Goal: Task Accomplishment & Management: Manage account settings

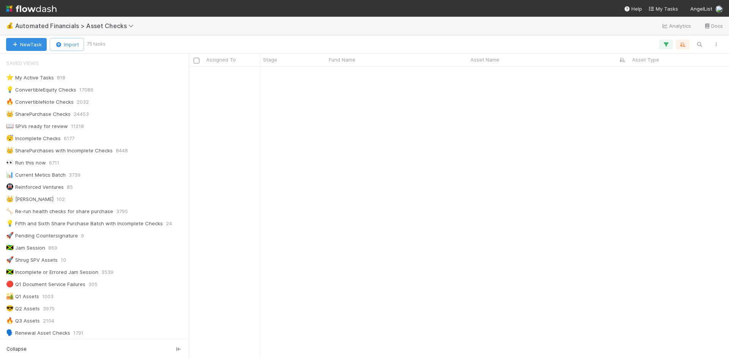
scroll to position [170, 0]
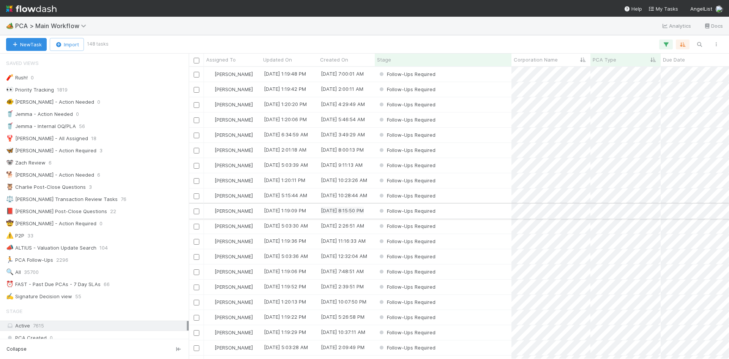
scroll to position [286, 535]
click at [666, 44] on icon "button" at bounding box center [666, 44] width 8 height 7
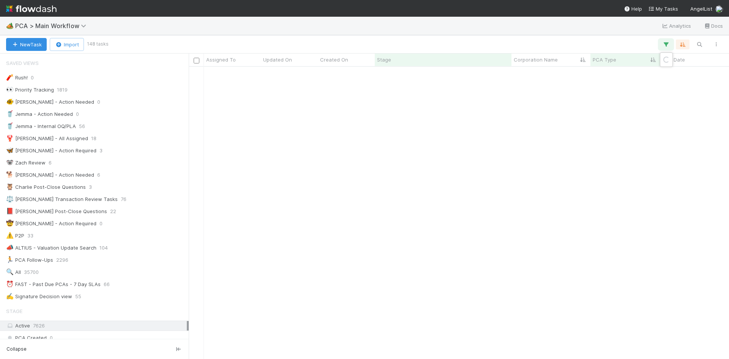
scroll to position [114, 0]
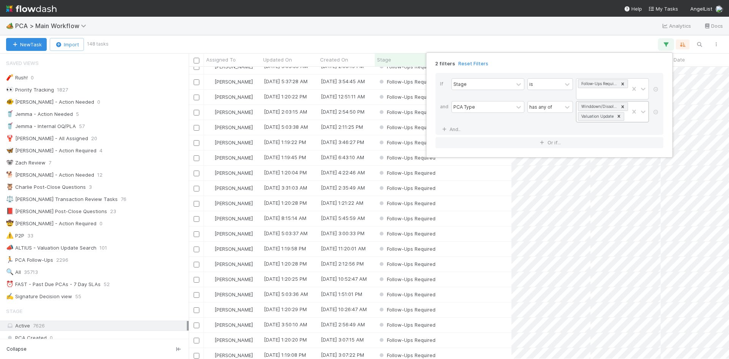
click at [619, 116] on icon at bounding box center [619, 116] width 3 height 3
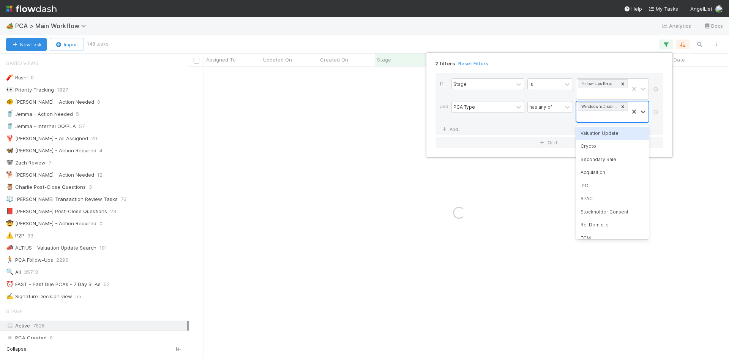
scroll to position [0, 0]
click at [497, 26] on div "2 filters Reset Filters If Stage is Follow-Ups Required and PCA Type has any of…" at bounding box center [364, 179] width 729 height 359
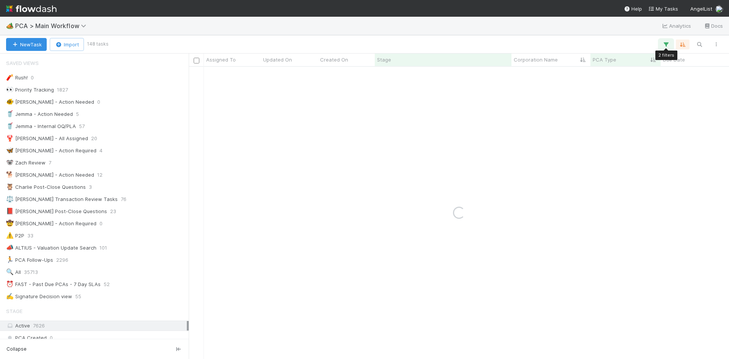
click at [671, 44] on button "button" at bounding box center [666, 44] width 14 height 10
click at [411, 3] on div "Loading..." at bounding box center [364, 179] width 729 height 359
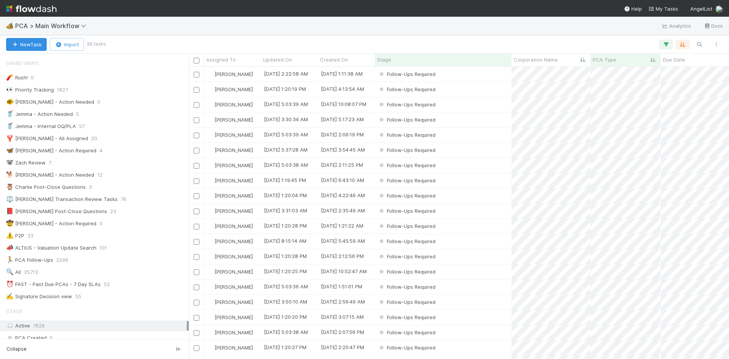
scroll to position [286, 535]
click at [539, 61] on span "Corporation Name" at bounding box center [536, 60] width 44 height 8
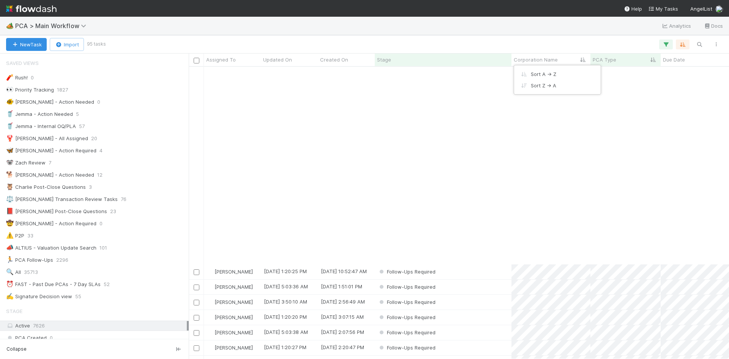
scroll to position [570, 0]
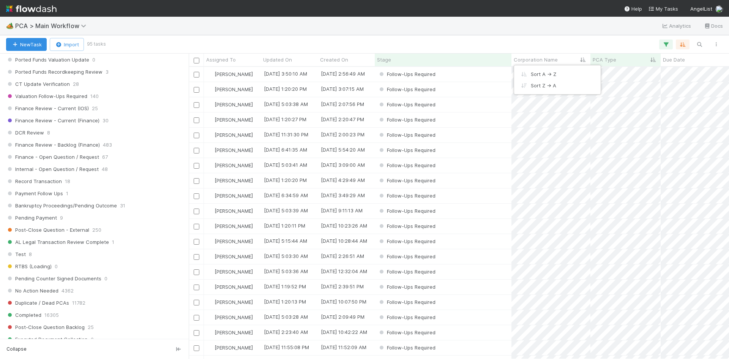
click at [467, 30] on div "Sort A → Z Sort Z → A" at bounding box center [364, 179] width 729 height 359
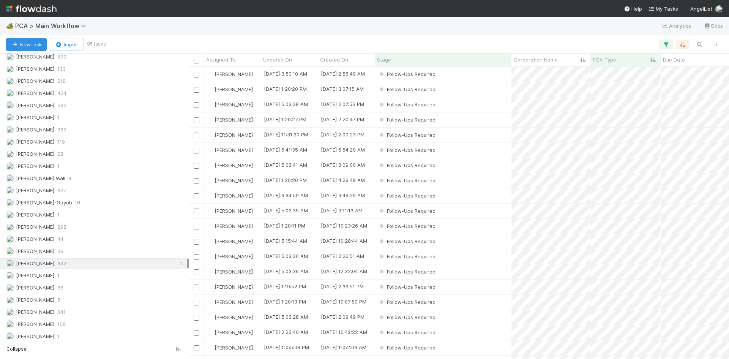
scroll to position [1093, 0]
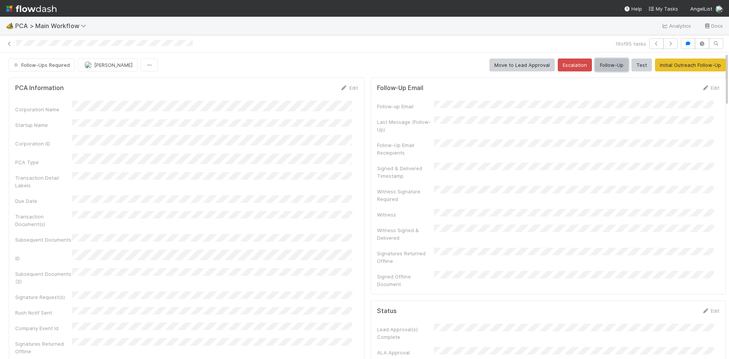
click at [606, 67] on button "Follow-Up" at bounding box center [611, 64] width 33 height 13
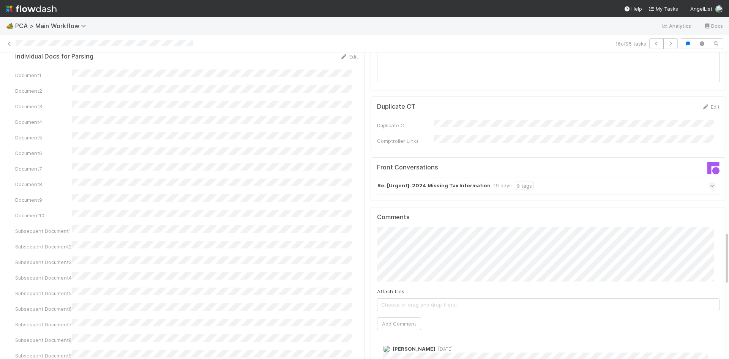
scroll to position [1025, 0]
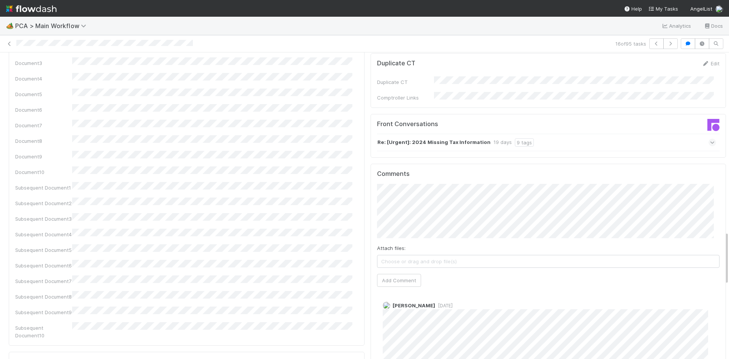
click at [377, 296] on div "[PERSON_NAME] [DATE]" at bounding box center [551, 329] width 349 height 66
click at [396, 274] on button "Add Comment" at bounding box center [399, 280] width 44 height 13
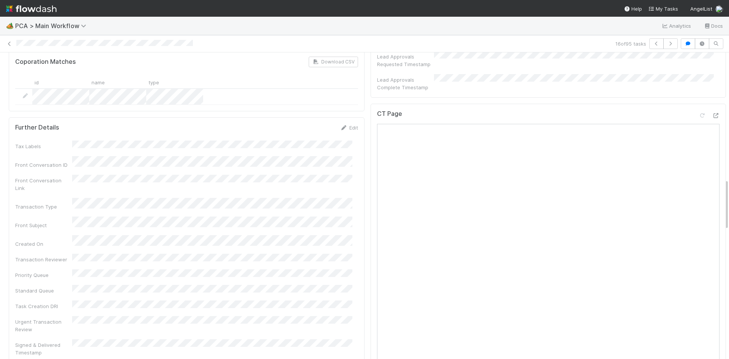
scroll to position [532, 0]
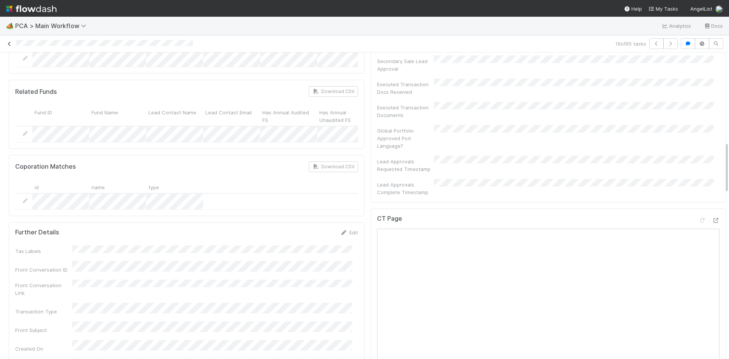
click at [11, 43] on icon at bounding box center [10, 43] width 8 height 5
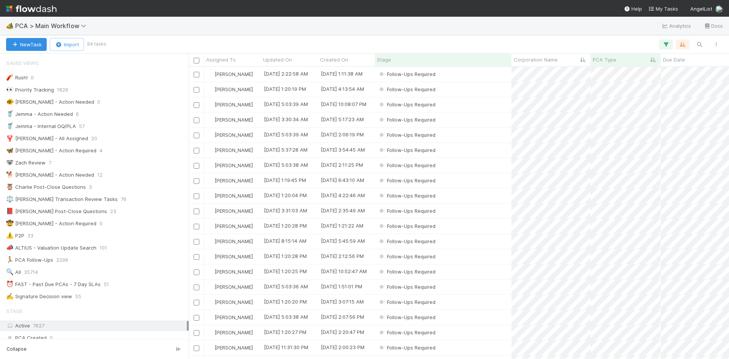
scroll to position [286, 535]
click at [450, 77] on div "Follow-Ups Required" at bounding box center [443, 74] width 137 height 15
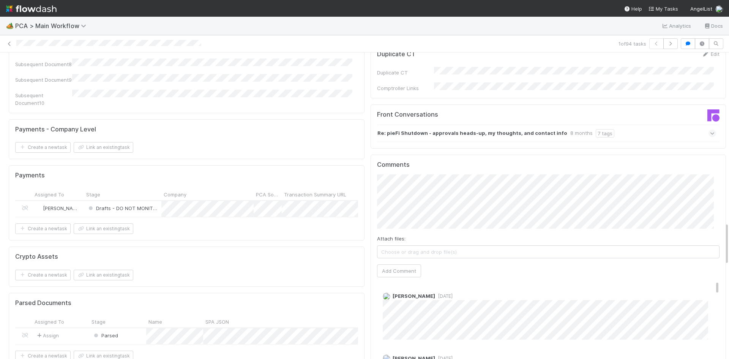
scroll to position [1215, 0]
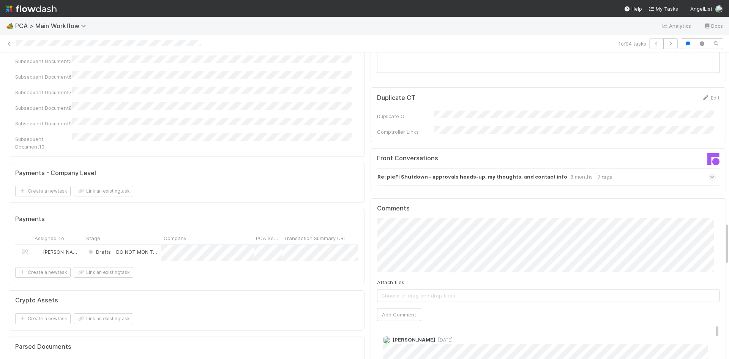
click at [622, 168] on div "Re: pieFi Shutdown - approvals heads-up, my thoughts, and contact info 8 months…" at bounding box center [546, 176] width 339 height 17
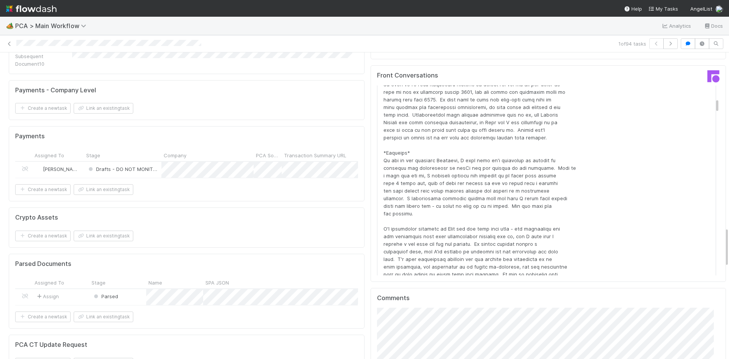
scroll to position [1367, 0]
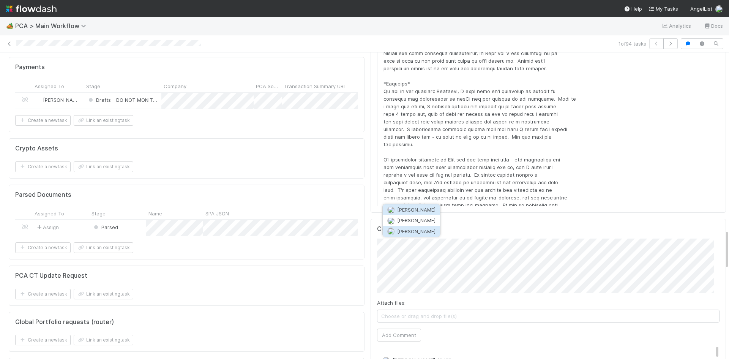
click at [428, 230] on span "[PERSON_NAME]" at bounding box center [416, 231] width 38 height 6
click at [402, 328] on button "Add Comment" at bounding box center [399, 334] width 44 height 13
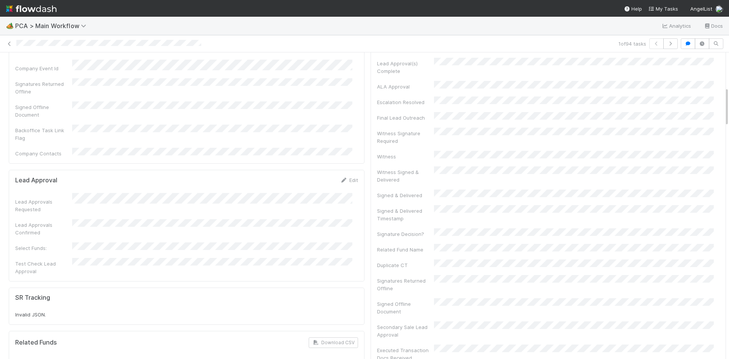
scroll to position [0, 0]
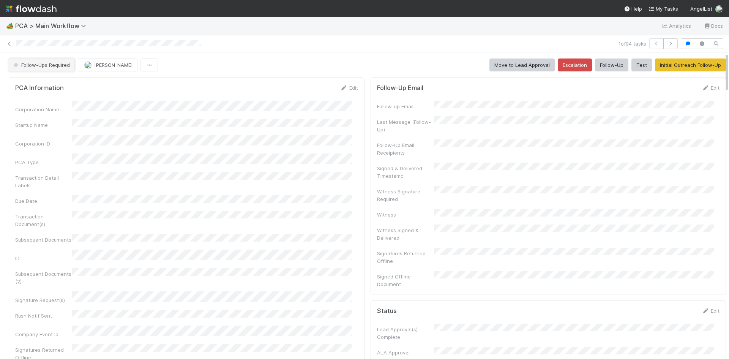
click at [44, 62] on span "Follow-Ups Required" at bounding box center [41, 65] width 58 height 6
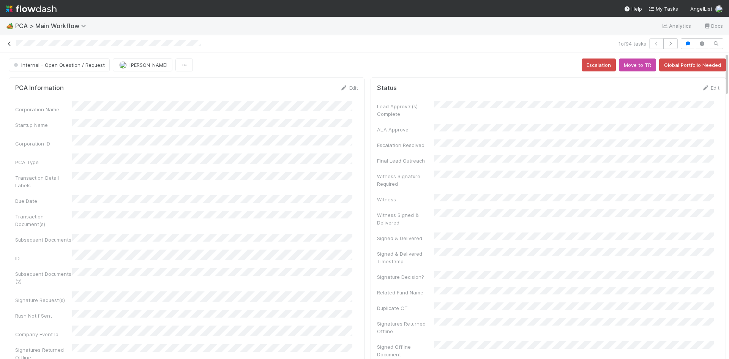
click at [11, 44] on icon at bounding box center [10, 43] width 8 height 5
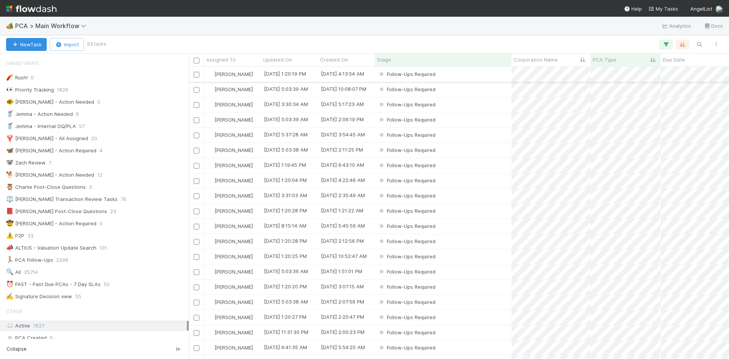
scroll to position [286, 535]
click at [467, 77] on div "Follow-Ups Required" at bounding box center [443, 74] width 137 height 15
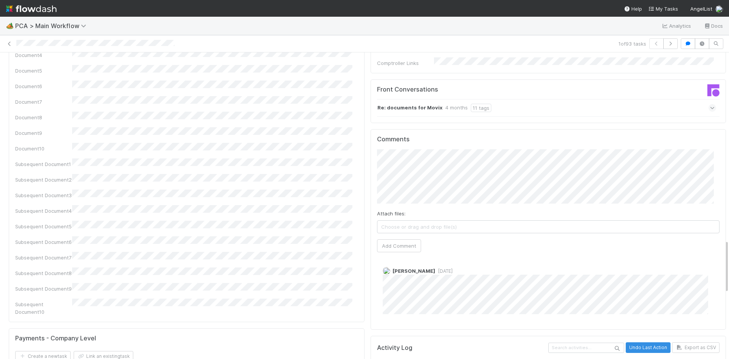
scroll to position [1063, 0]
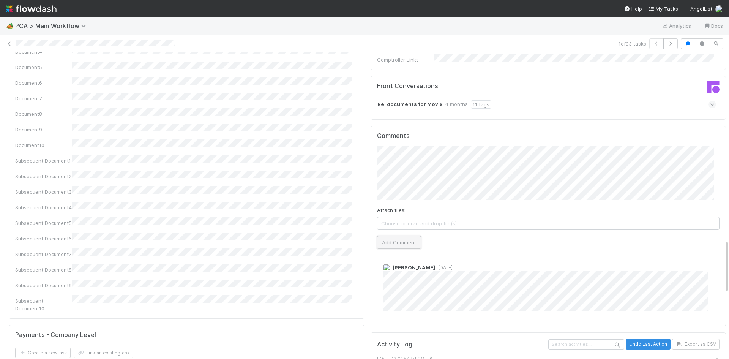
click at [395, 236] on button "Add Comment" at bounding box center [399, 242] width 44 height 13
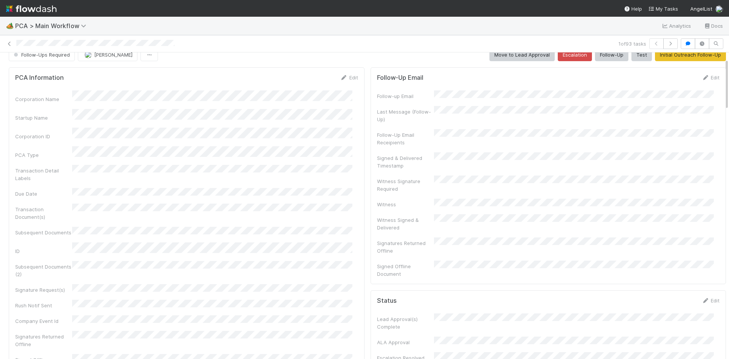
scroll to position [0, 0]
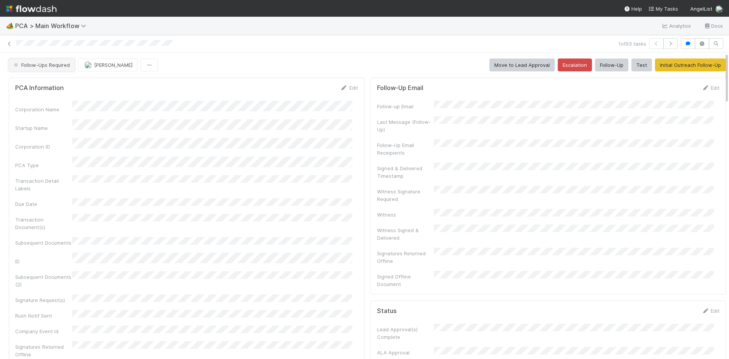
click at [48, 65] on span "Follow-Ups Required" at bounding box center [41, 65] width 58 height 6
click at [63, 86] on span "Internal - Open Question / Request" at bounding box center [57, 84] width 93 height 6
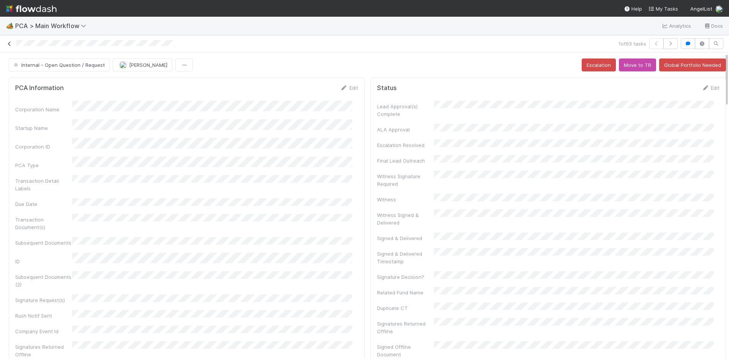
click at [9, 41] on icon at bounding box center [10, 43] width 8 height 5
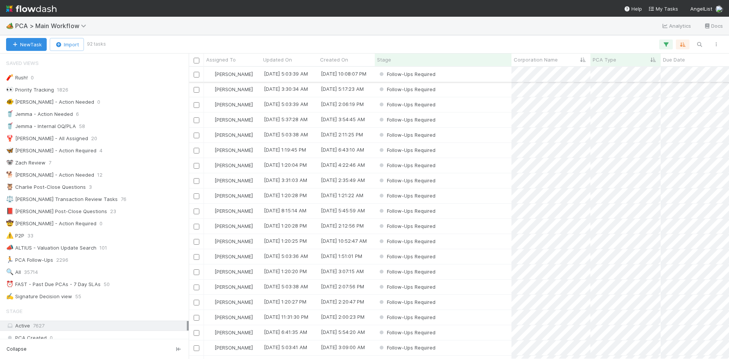
scroll to position [286, 535]
click at [478, 79] on div "Follow-Ups Required" at bounding box center [443, 74] width 137 height 15
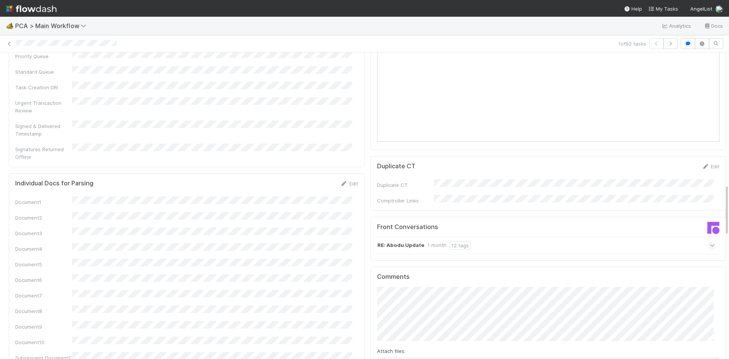
scroll to position [987, 0]
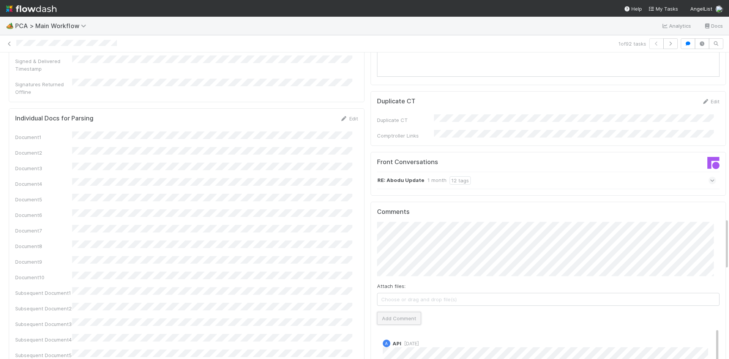
click at [411, 312] on button "Add Comment" at bounding box center [399, 318] width 44 height 13
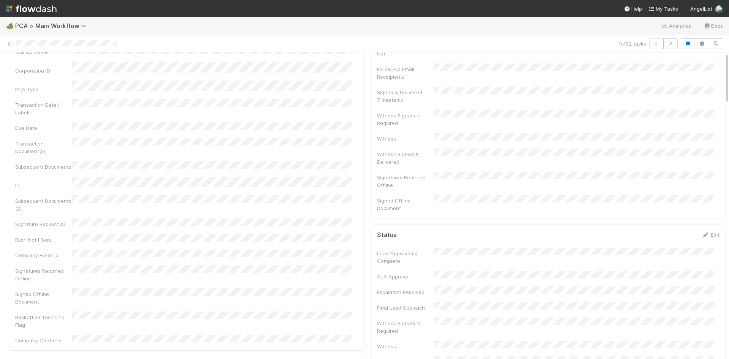
scroll to position [0, 0]
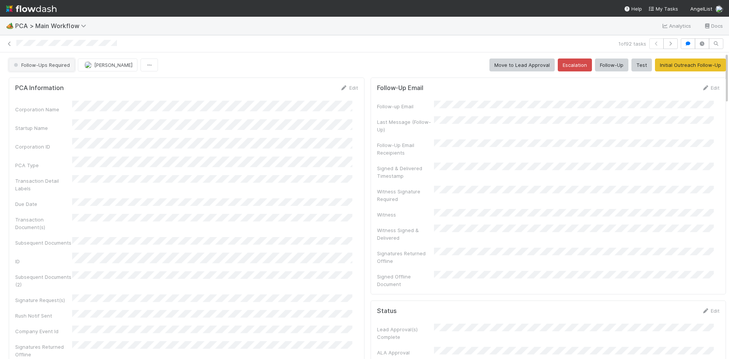
click at [48, 68] on button "Follow-Ups Required" at bounding box center [42, 64] width 66 height 13
click at [73, 84] on span "Internal - Open Question / Request" at bounding box center [57, 84] width 93 height 6
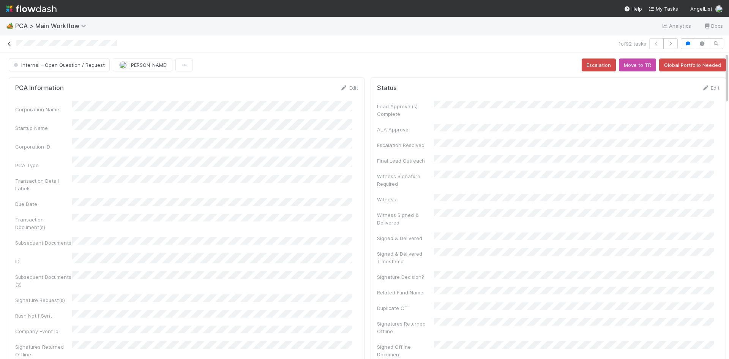
click at [11, 43] on icon at bounding box center [10, 43] width 8 height 5
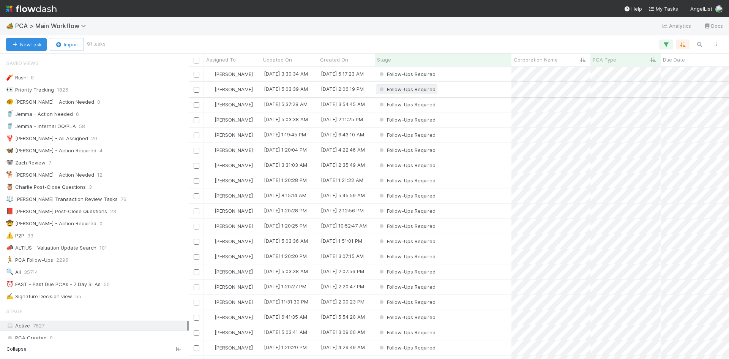
scroll to position [286, 535]
click at [452, 77] on div "Follow-Ups Required" at bounding box center [443, 74] width 137 height 15
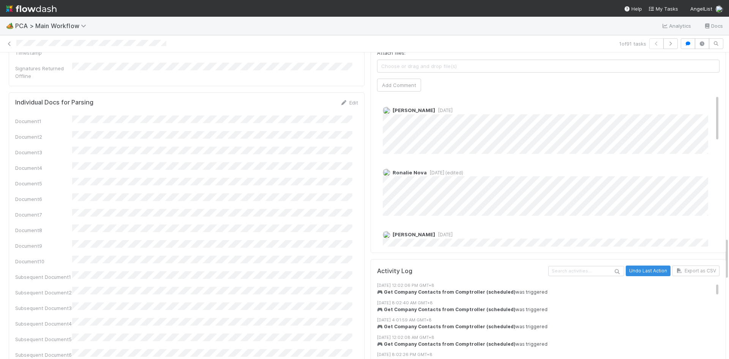
scroll to position [1291, 0]
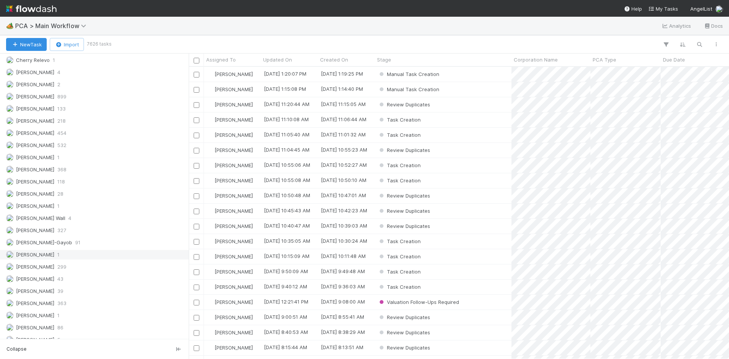
scroll to position [1093, 0]
click at [72, 197] on div "Meg Castanare 363" at bounding box center [96, 197] width 181 height 9
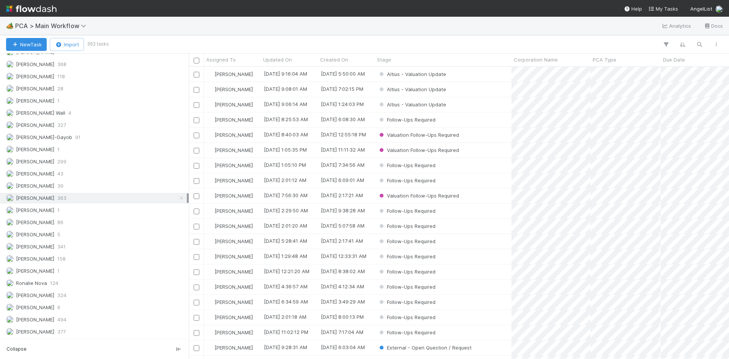
scroll to position [286, 535]
click at [665, 45] on icon "button" at bounding box center [666, 44] width 8 height 7
click at [573, 66] on button "Add Filter" at bounding box center [550, 67] width 228 height 11
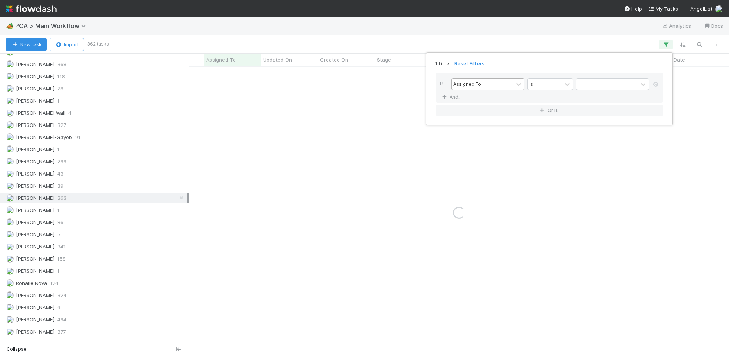
click at [491, 88] on div "Assigned To" at bounding box center [483, 84] width 62 height 11
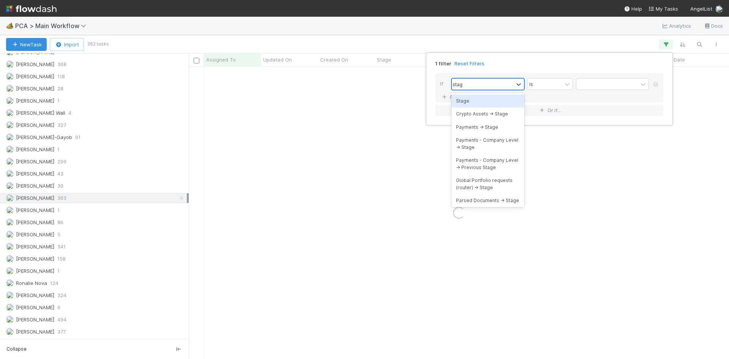
type input "stage"
click at [493, 99] on div "Stage" at bounding box center [488, 101] width 73 height 13
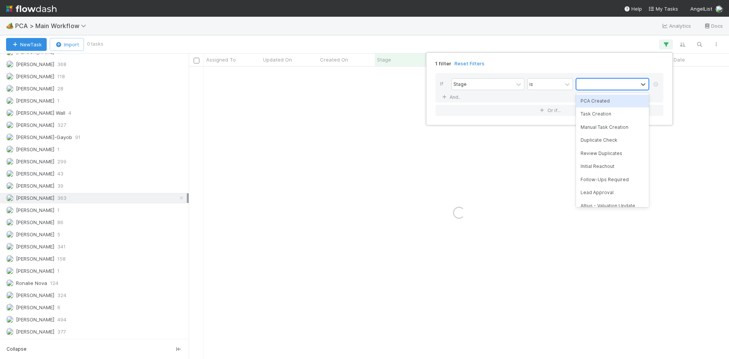
click at [611, 85] on div at bounding box center [607, 84] width 62 height 11
type input "rec"
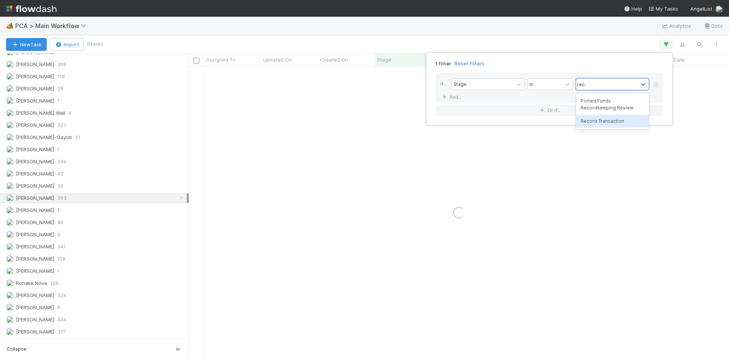
drag, startPoint x: 604, startPoint y: 121, endPoint x: 595, endPoint y: 93, distance: 29.2
click at [604, 120] on div "Record Transaction" at bounding box center [612, 121] width 73 height 13
click at [562, 38] on div "1 filter Reset Filters If Stage is option Record Transaction , selected. 0 resu…" at bounding box center [364, 179] width 729 height 359
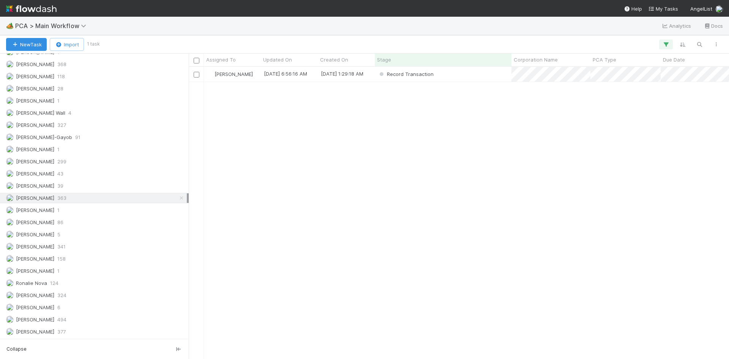
scroll to position [286, 535]
click at [450, 73] on div "Record Transaction" at bounding box center [443, 74] width 137 height 15
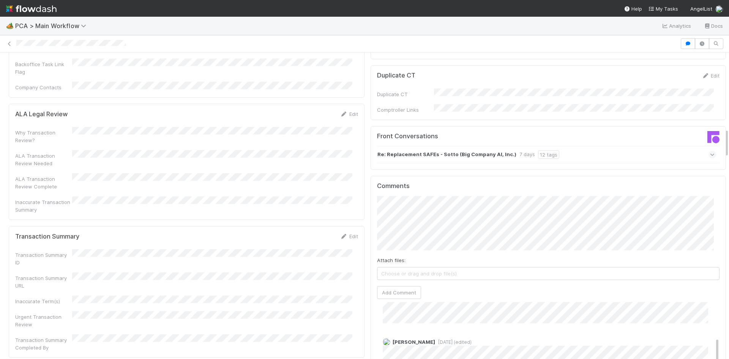
scroll to position [797, 0]
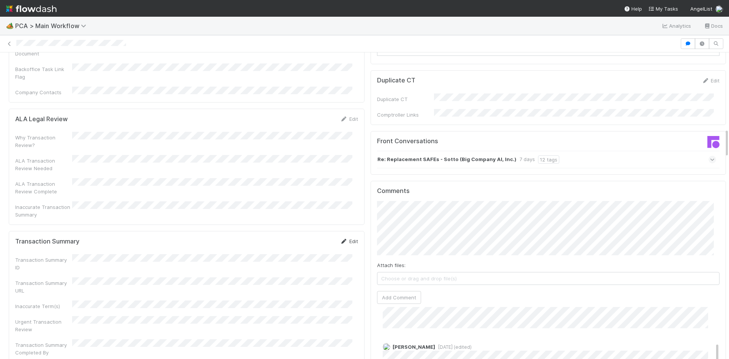
click at [344, 238] on link "Edit" at bounding box center [349, 241] width 18 height 6
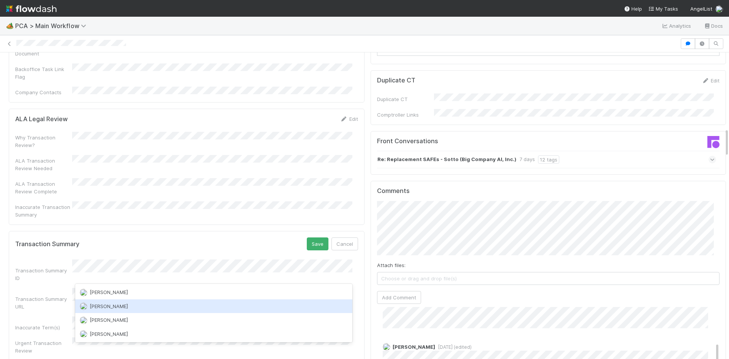
click at [126, 308] on div "[PERSON_NAME]" at bounding box center [213, 306] width 277 height 14
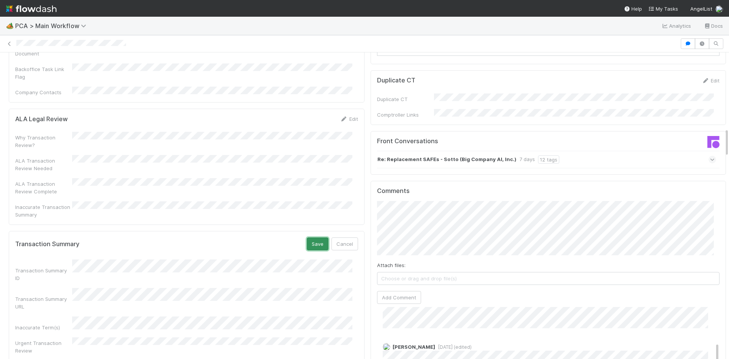
click at [314, 237] on button "Save" at bounding box center [318, 243] width 22 height 13
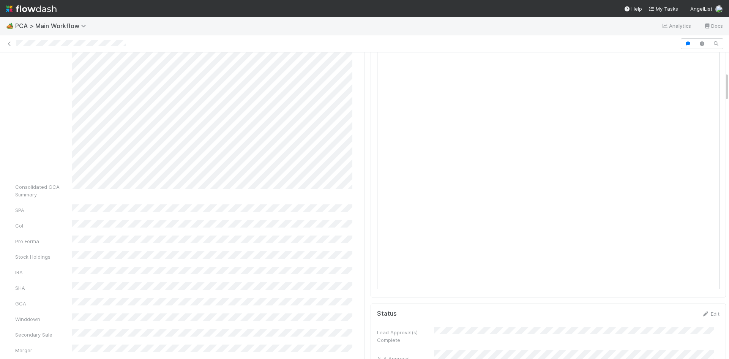
scroll to position [0, 0]
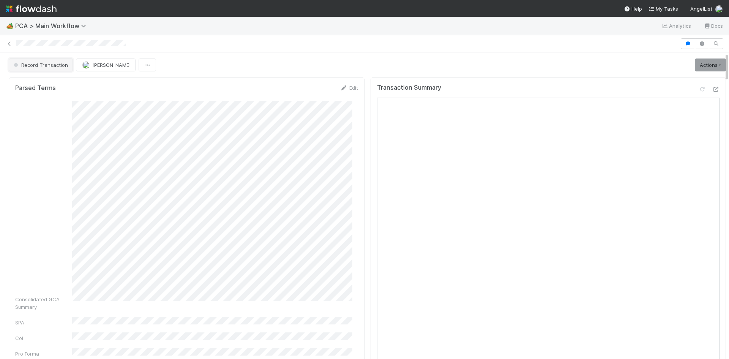
click at [40, 68] on button "Record Transaction" at bounding box center [41, 64] width 64 height 13
click at [275, 52] on div at bounding box center [364, 43] width 729 height 17
click at [247, 49] on div at bounding box center [364, 43] width 729 height 11
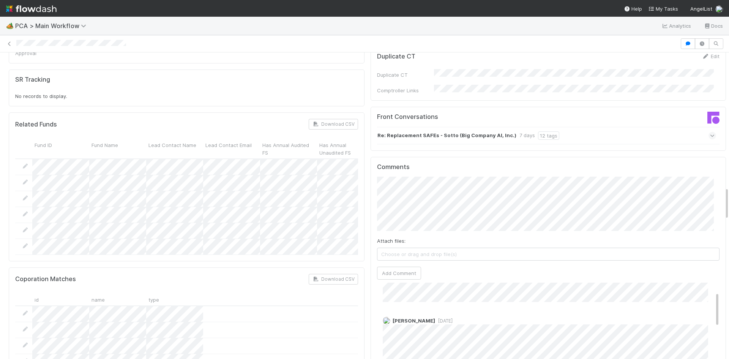
scroll to position [38, 0]
drag, startPoint x: 376, startPoint y: 292, endPoint x: 362, endPoint y: 299, distance: 15.5
click at [368, 298] on div "Review Notes Edit Review Note(s) Review Note Affected Funds Review Note Lead Em…" at bounding box center [549, 310] width 362 height 2979
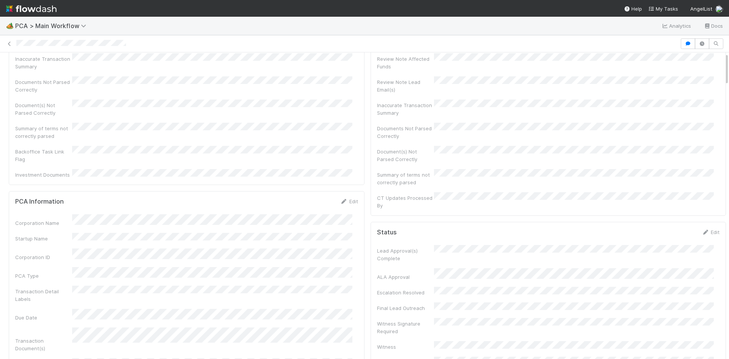
scroll to position [0, 0]
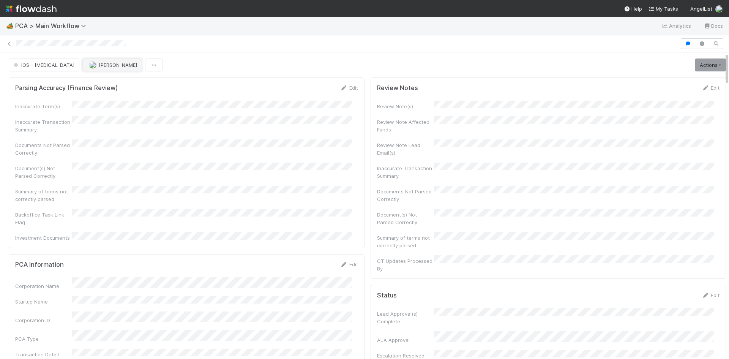
click at [99, 65] on span "[PERSON_NAME]" at bounding box center [118, 65] width 38 height 6
click at [93, 101] on div "[PERSON_NAME]-Gayob" at bounding box center [101, 98] width 107 height 14
click at [9, 43] on icon at bounding box center [10, 43] width 8 height 5
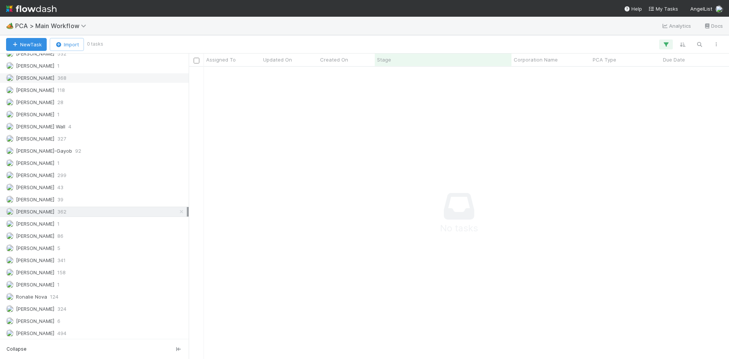
scroll to position [1093, 0]
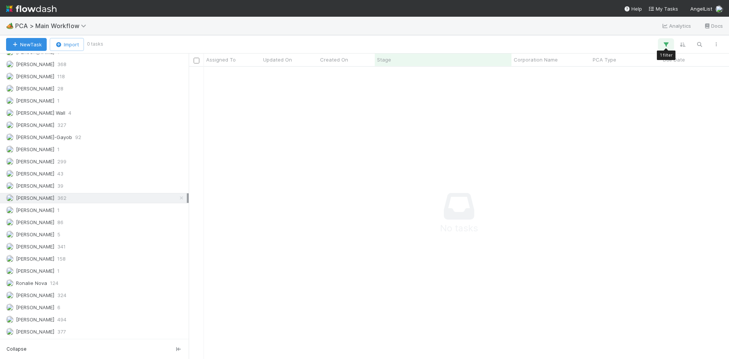
click at [666, 44] on icon "button" at bounding box center [666, 44] width 8 height 7
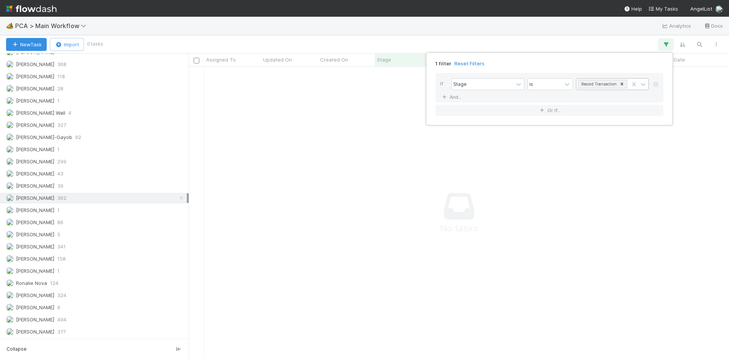
click at [624, 84] on icon at bounding box center [621, 83] width 5 height 5
type input "altiu"
click at [606, 104] on div "Altius - Valuation Update" at bounding box center [612, 101] width 73 height 13
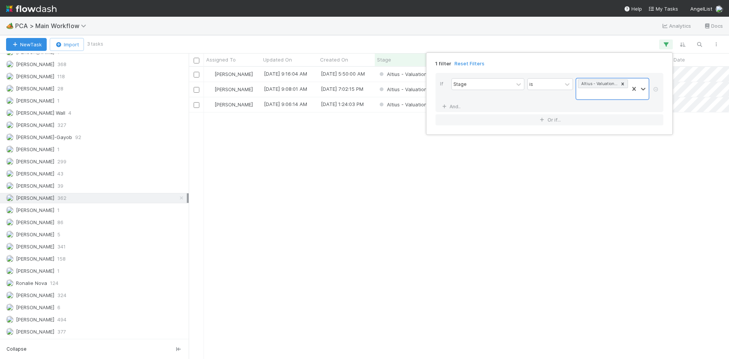
scroll to position [286, 535]
click at [522, 30] on div "1 filter Reset Filters If Stage is option Altius - Valuation Update, selected. …" at bounding box center [364, 179] width 729 height 359
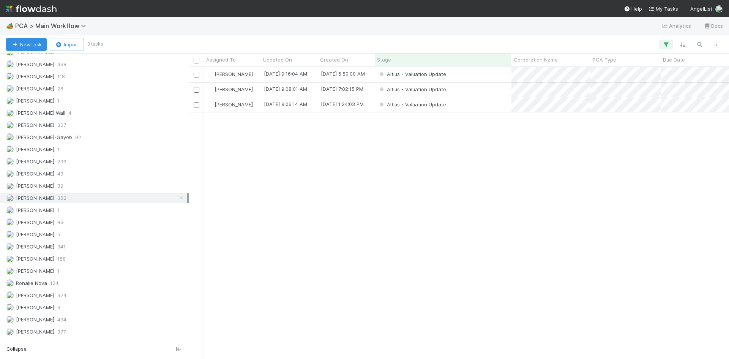
click at [477, 77] on div "Altius - Valuation Update" at bounding box center [443, 74] width 137 height 15
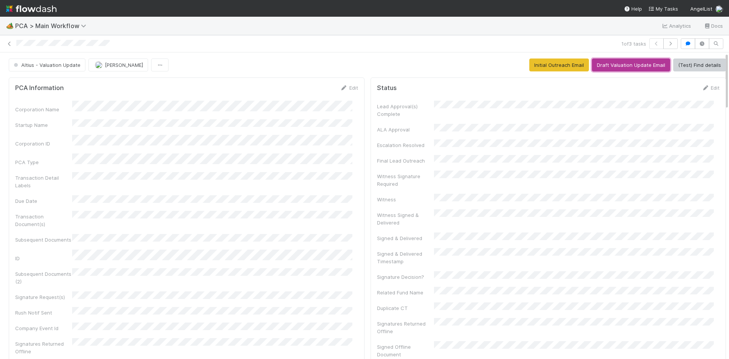
click at [620, 64] on button "Draft Valuation Update Email" at bounding box center [631, 64] width 78 height 13
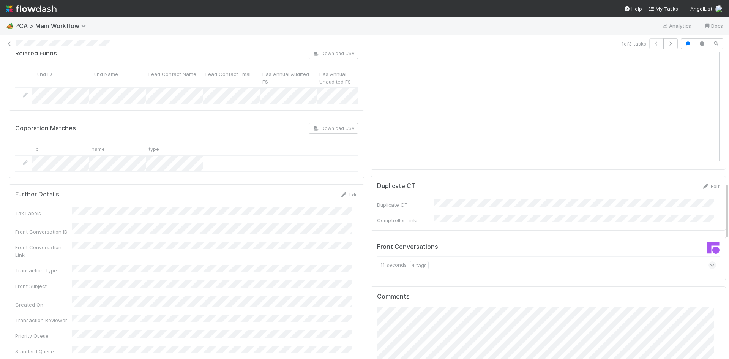
scroll to position [722, 0]
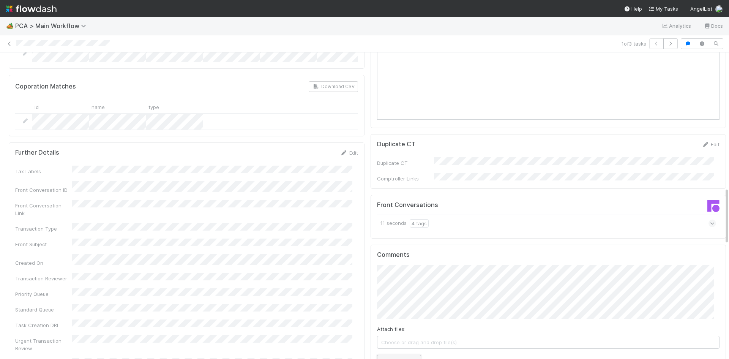
click at [400, 346] on button "Add Comment" at bounding box center [399, 361] width 44 height 13
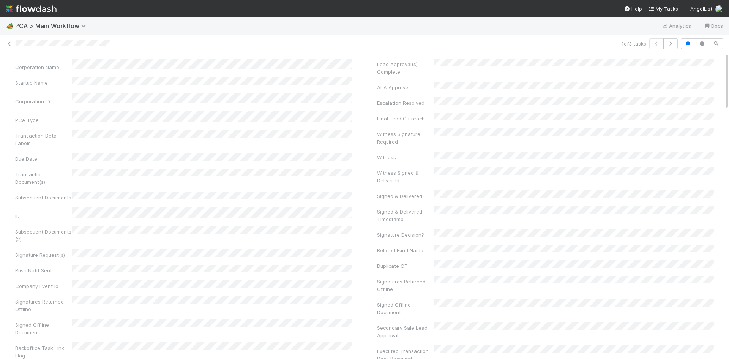
scroll to position [0, 0]
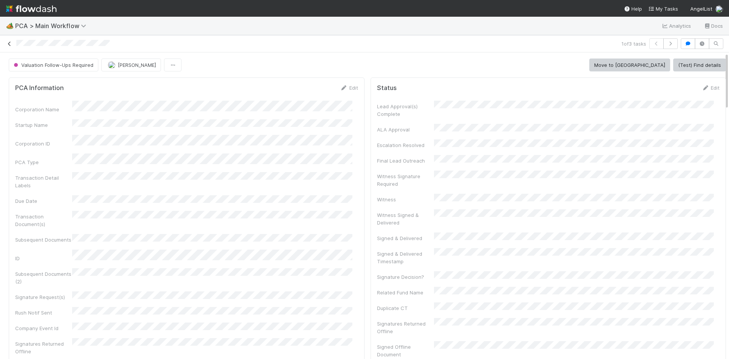
click at [10, 43] on icon at bounding box center [10, 43] width 8 height 5
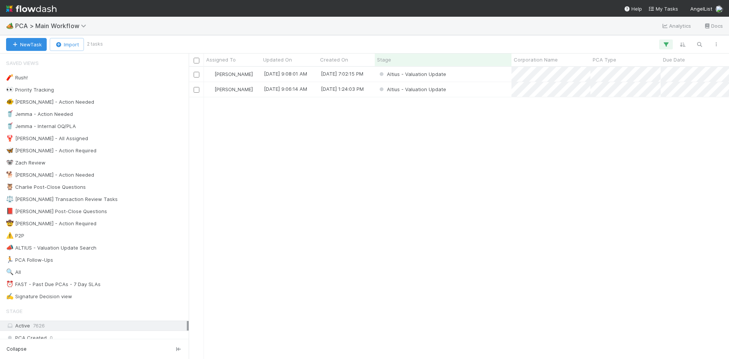
scroll to position [286, 535]
click at [459, 74] on div "Altius - Valuation Update" at bounding box center [443, 74] width 137 height 15
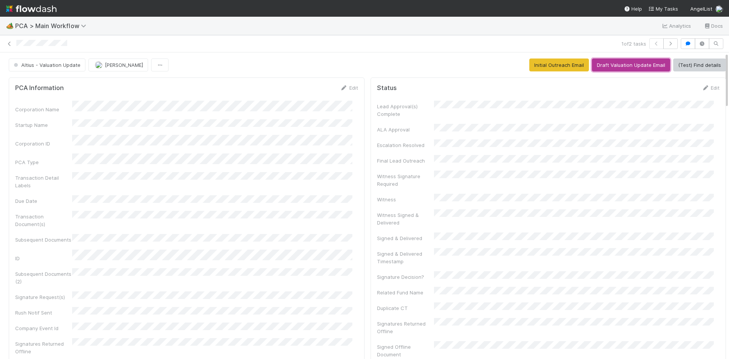
drag, startPoint x: 618, startPoint y: 64, endPoint x: 669, endPoint y: 69, distance: 51.2
click at [618, 64] on button "Draft Valuation Update Email" at bounding box center [631, 64] width 78 height 13
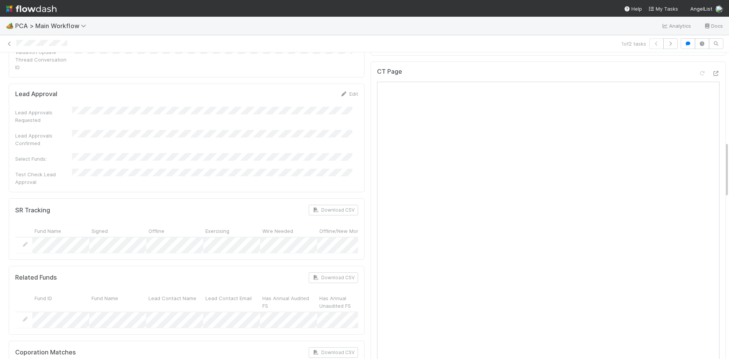
scroll to position [759, 0]
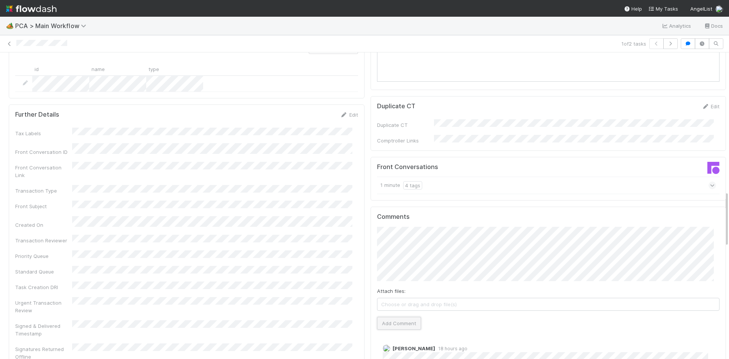
click at [399, 317] on button "Add Comment" at bounding box center [399, 323] width 44 height 13
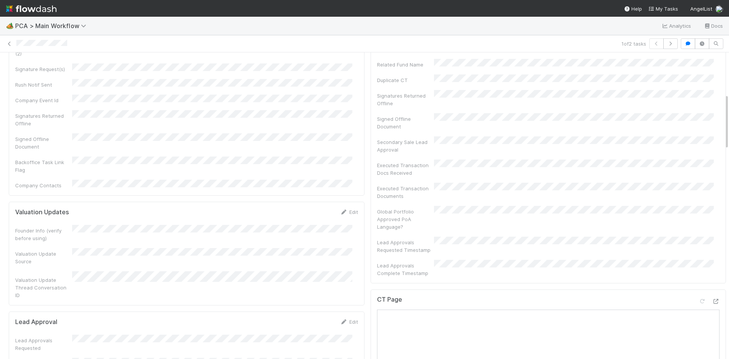
scroll to position [0, 0]
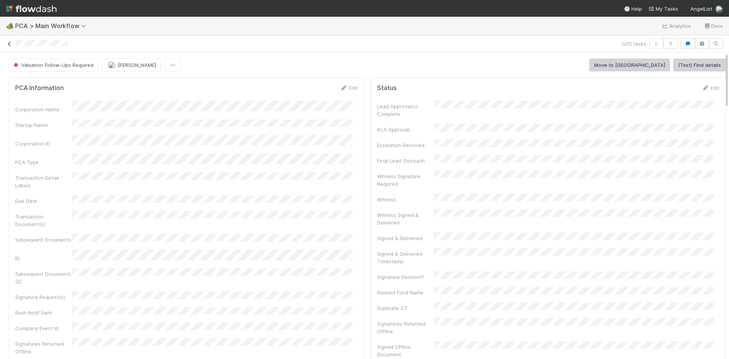
click at [11, 44] on icon at bounding box center [10, 43] width 8 height 5
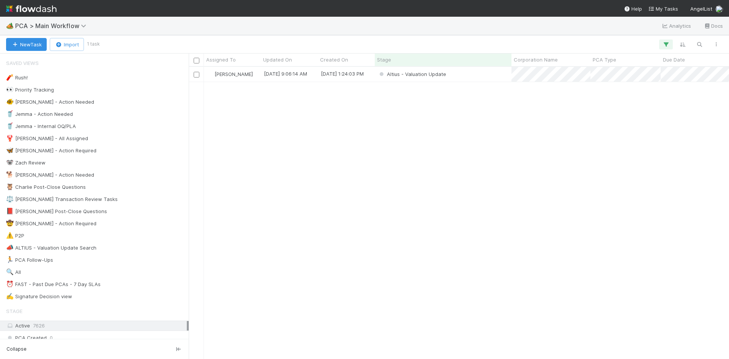
scroll to position [286, 535]
click at [462, 74] on div "Altius - Valuation Update" at bounding box center [443, 74] width 137 height 15
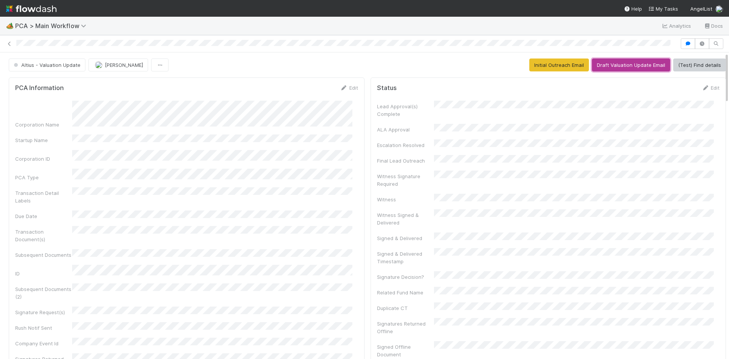
click at [626, 65] on button "Draft Valuation Update Email" at bounding box center [631, 64] width 78 height 13
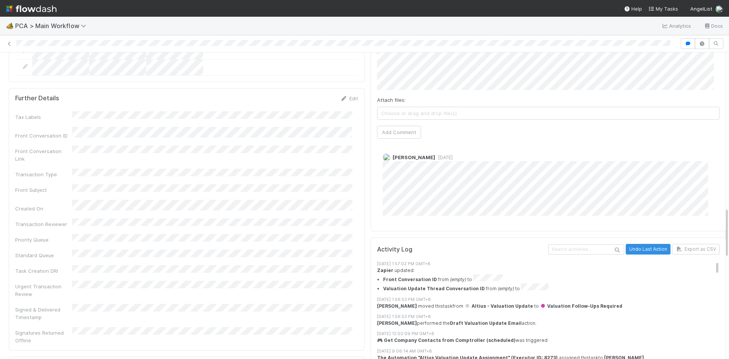
scroll to position [837, 0]
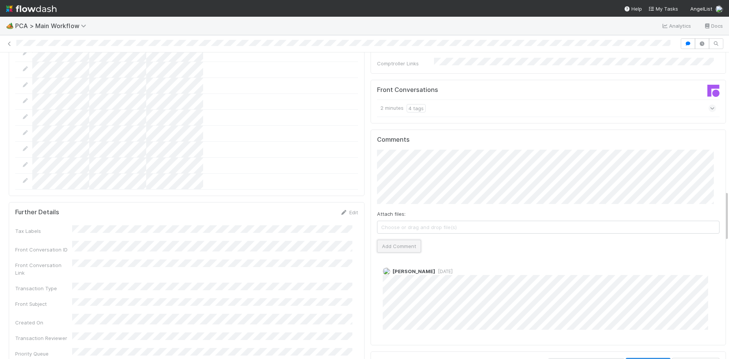
click at [399, 240] on button "Add Comment" at bounding box center [399, 246] width 44 height 13
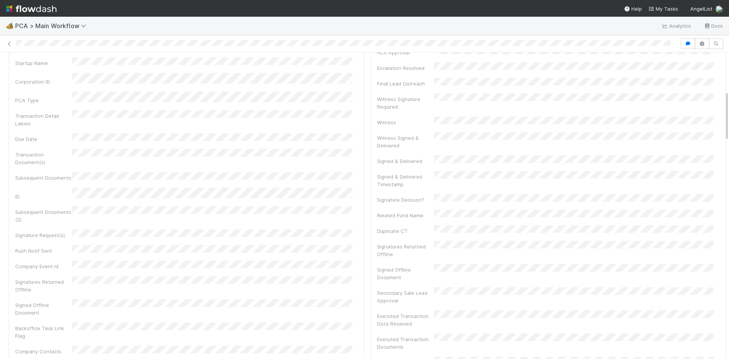
scroll to position [0, 0]
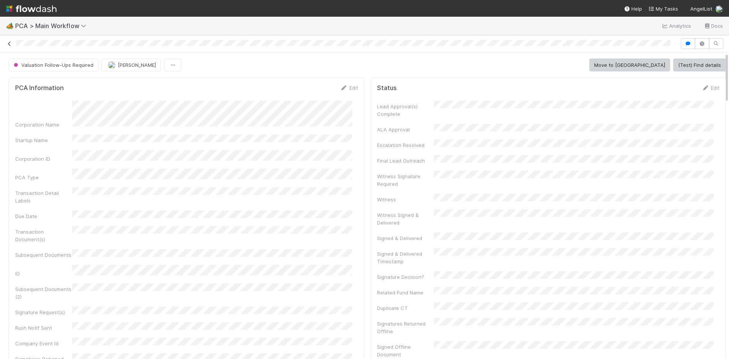
click at [7, 44] on icon at bounding box center [10, 43] width 8 height 5
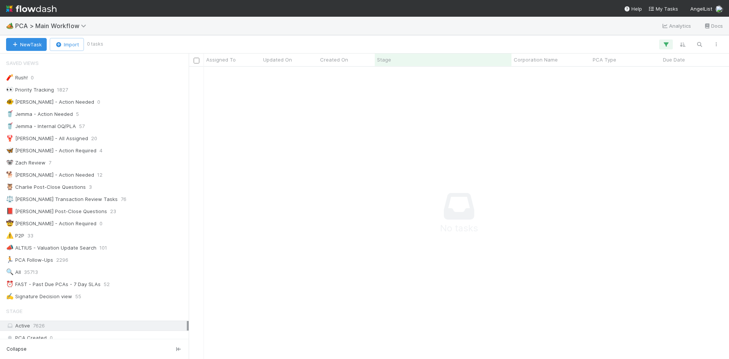
scroll to position [6, 6]
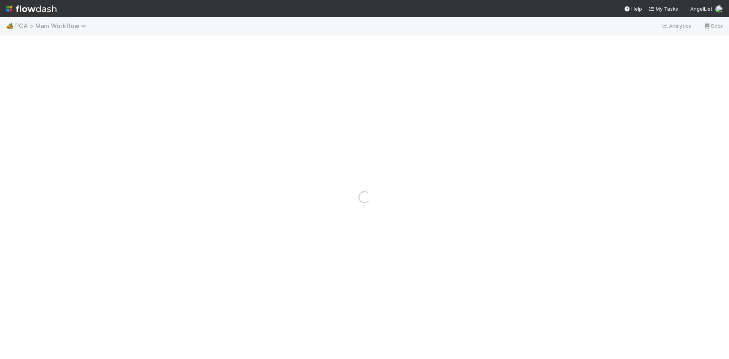
click at [81, 27] on icon at bounding box center [85, 26] width 8 height 6
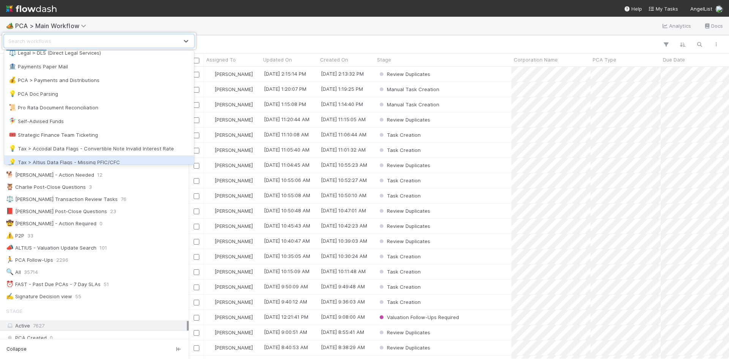
scroll to position [480, 0]
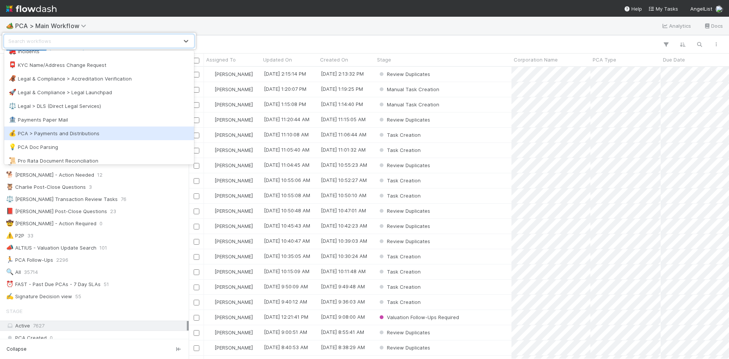
click at [126, 134] on div "💰 PCA > Payments and Distributions" at bounding box center [99, 133] width 181 height 8
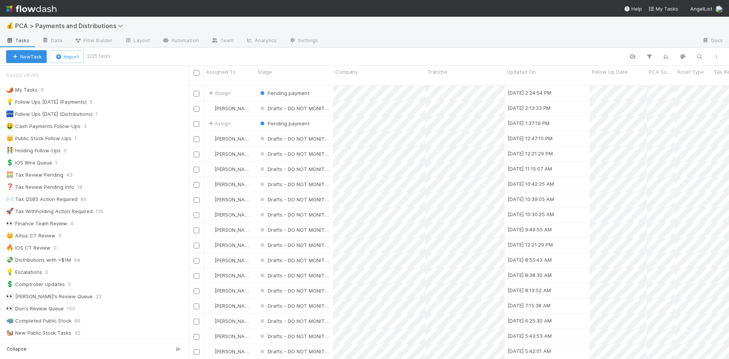
scroll to position [274, 535]
click at [60, 103] on div "💡 Follow Ups Today (Payments)" at bounding box center [46, 101] width 81 height 9
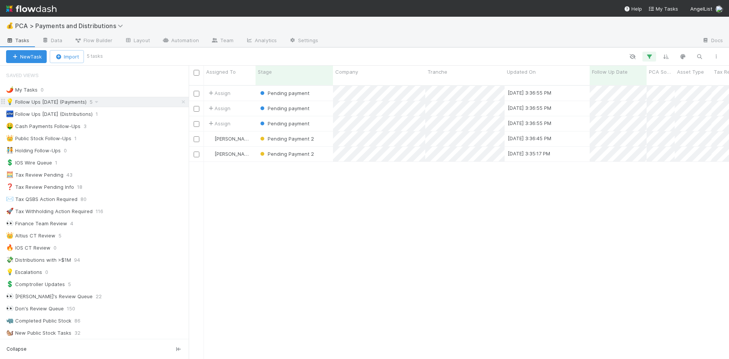
scroll to position [274, 535]
click at [631, 175] on div "30" at bounding box center [631, 175] width 10 height 10
click at [598, 216] on div at bounding box center [364, 179] width 729 height 359
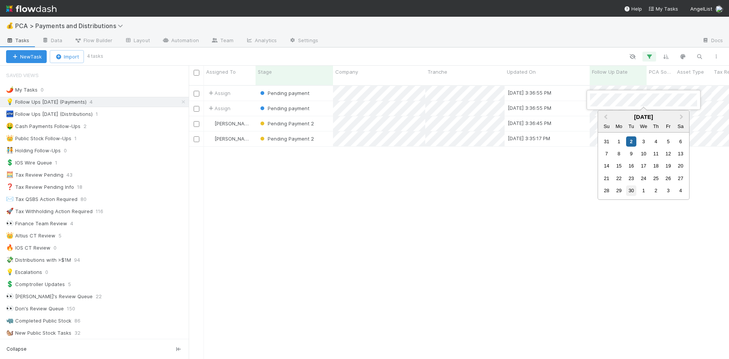
click at [635, 191] on div "30" at bounding box center [631, 190] width 10 height 10
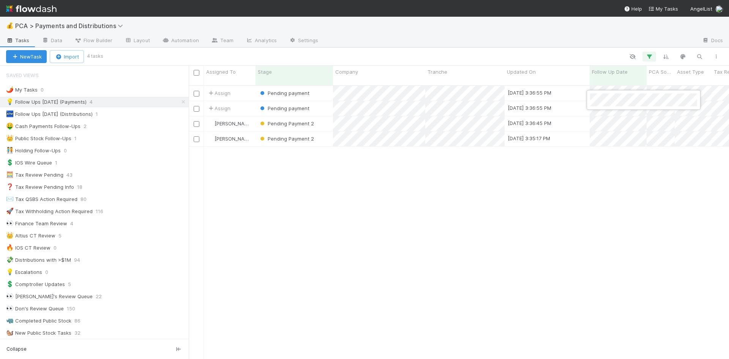
click at [539, 247] on div at bounding box center [364, 179] width 729 height 359
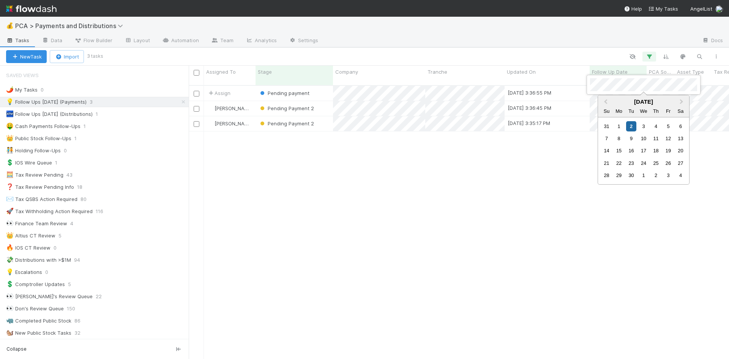
click at [630, 172] on div "30" at bounding box center [631, 175] width 10 height 10
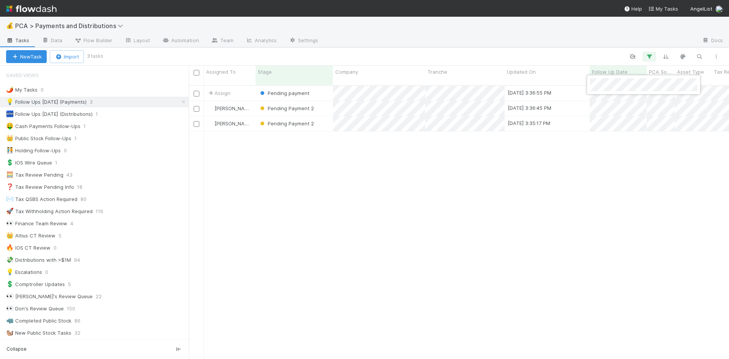
click at [464, 229] on div at bounding box center [364, 179] width 729 height 359
click at [573, 86] on div "9/1/25, 3:36:45 PM" at bounding box center [547, 93] width 85 height 15
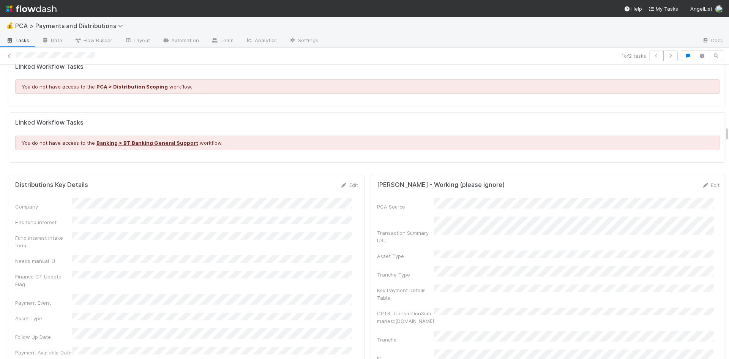
scroll to position [1291, 0]
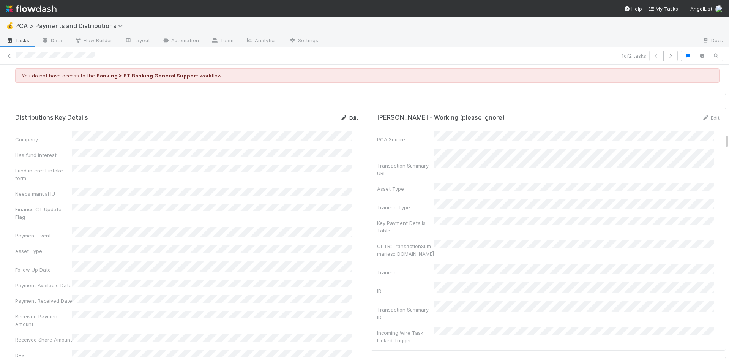
click at [346, 115] on link "Edit" at bounding box center [349, 118] width 18 height 6
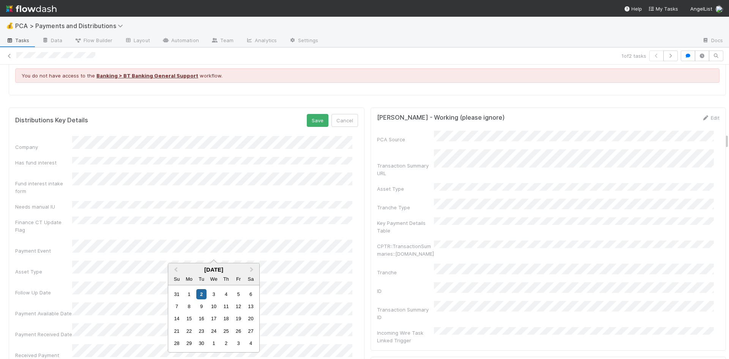
drag, startPoint x: 236, startPoint y: 296, endPoint x: 281, endPoint y: 175, distance: 129.2
click at [235, 295] on div "5" at bounding box center [238, 294] width 10 height 10
click at [314, 114] on button "Save" at bounding box center [318, 120] width 22 height 13
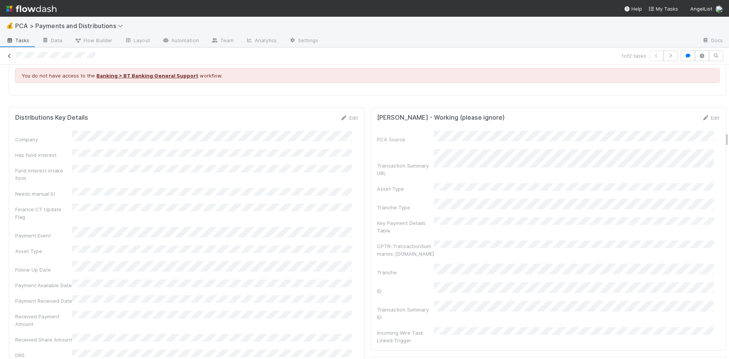
click at [8, 55] on icon at bounding box center [10, 56] width 8 height 5
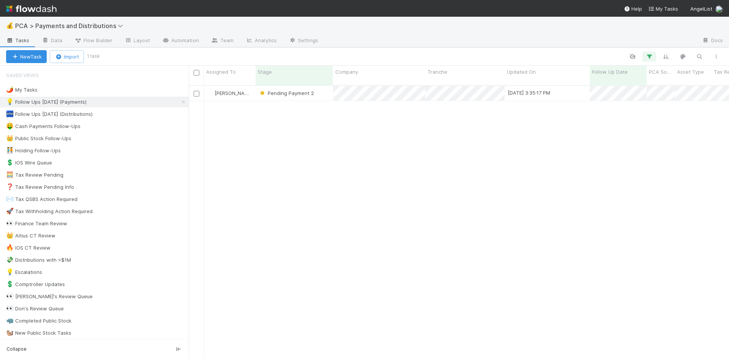
scroll to position [274, 535]
click at [180, 102] on icon at bounding box center [184, 101] width 8 height 5
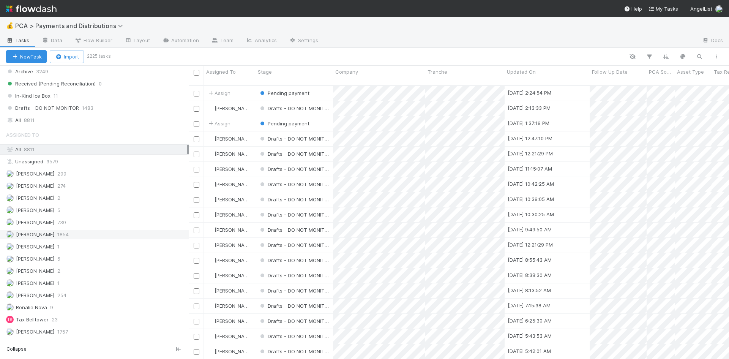
scroll to position [274, 535]
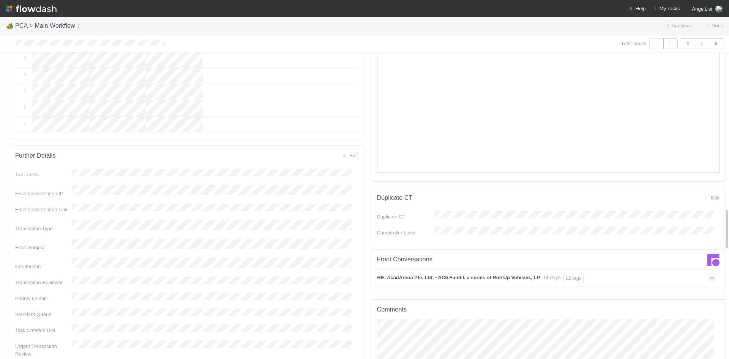
scroll to position [1215, 0]
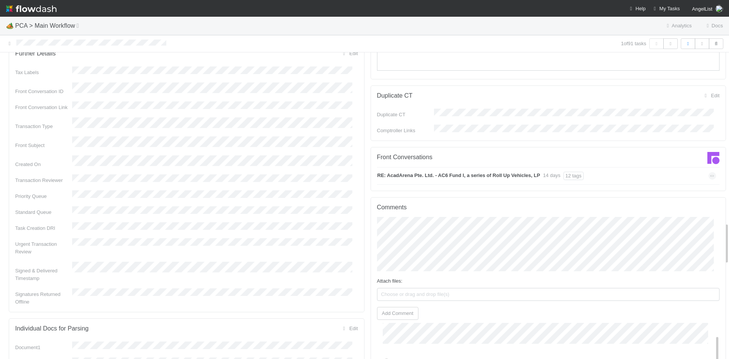
click at [610, 167] on div "RE: AcadArena Pte. Ltd. - AC6 Fund I, a series of Roll Up Vehicles, LP 14 days …" at bounding box center [546, 175] width 339 height 17
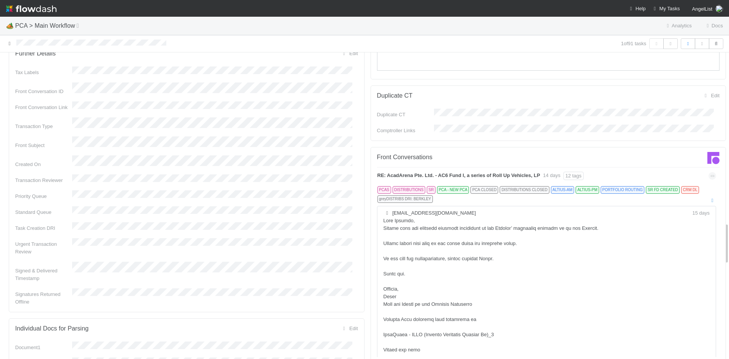
click at [10, 40] on link at bounding box center [10, 44] width 8 height 8
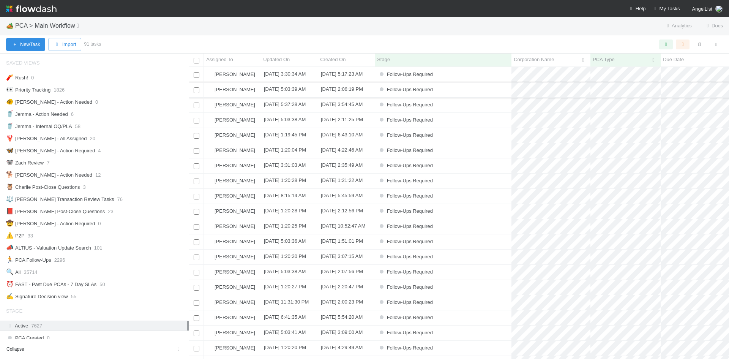
scroll to position [286, 535]
click at [447, 95] on div "Follow-Ups Required" at bounding box center [443, 89] width 137 height 15
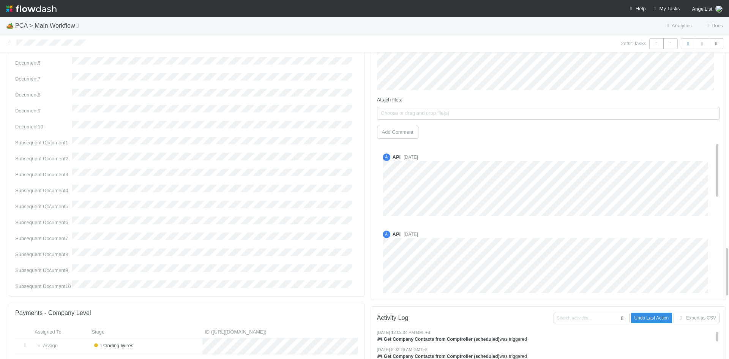
scroll to position [987, 0]
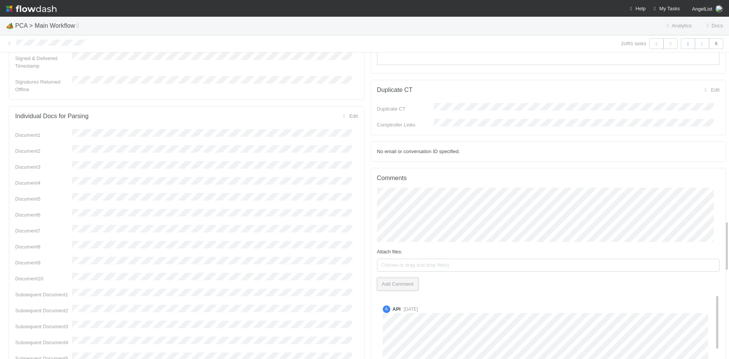
drag, startPoint x: 402, startPoint y: 235, endPoint x: 394, endPoint y: 231, distance: 9.5
click at [402, 278] on button "Add Comment" at bounding box center [397, 284] width 41 height 13
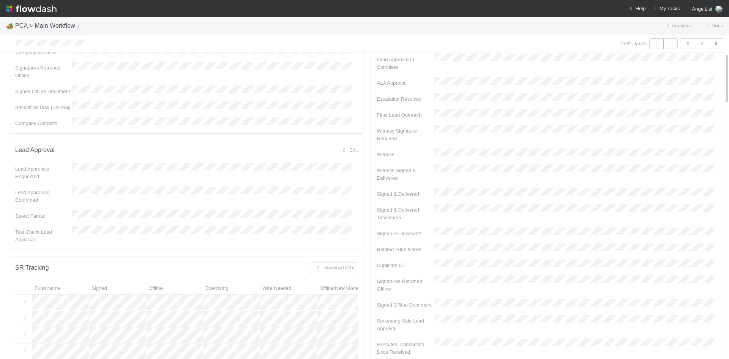
scroll to position [0, 0]
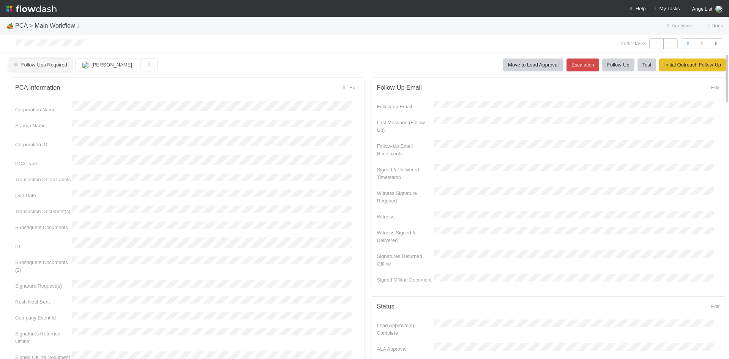
click at [54, 67] on span "Follow-Ups Required" at bounding box center [39, 65] width 55 height 6
click at [85, 82] on span "Internal - Open Question / Request" at bounding box center [53, 84] width 85 height 6
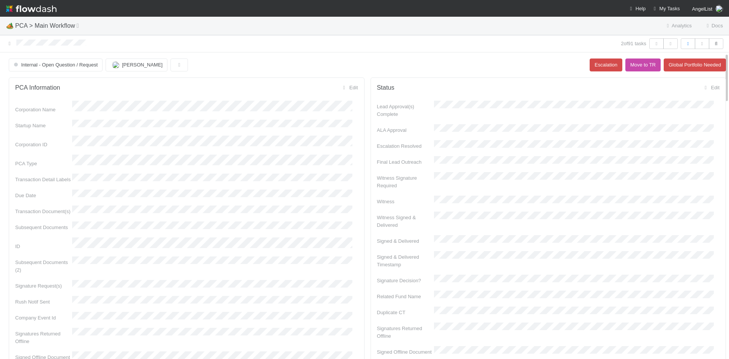
drag, startPoint x: 9, startPoint y: 43, endPoint x: 192, endPoint y: 33, distance: 182.5
click at [9, 43] on icon at bounding box center [10, 43] width 8 height 5
click at [12, 43] on icon at bounding box center [10, 43] width 8 height 5
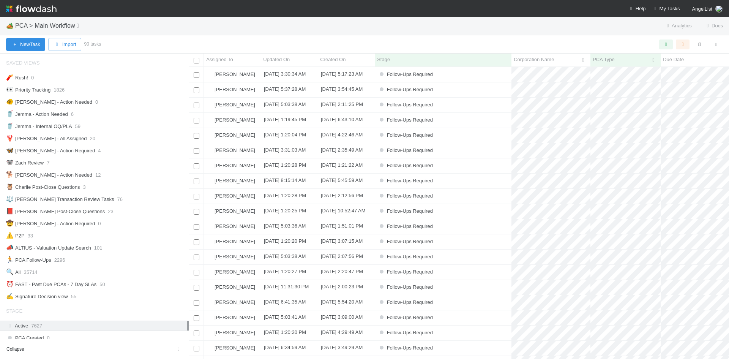
scroll to position [286, 535]
click at [482, 88] on div "Follow-Ups Required" at bounding box center [443, 89] width 137 height 15
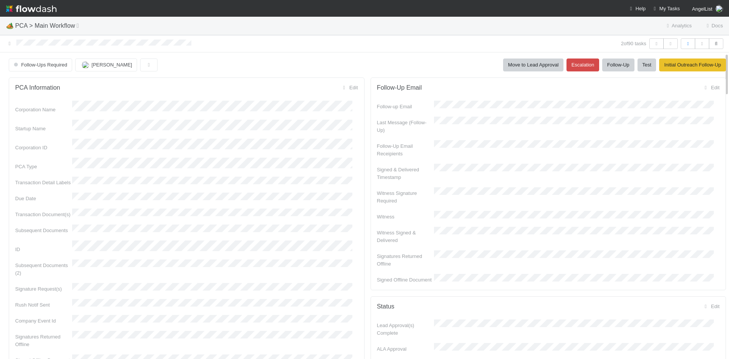
click at [10, 43] on icon at bounding box center [10, 43] width 8 height 5
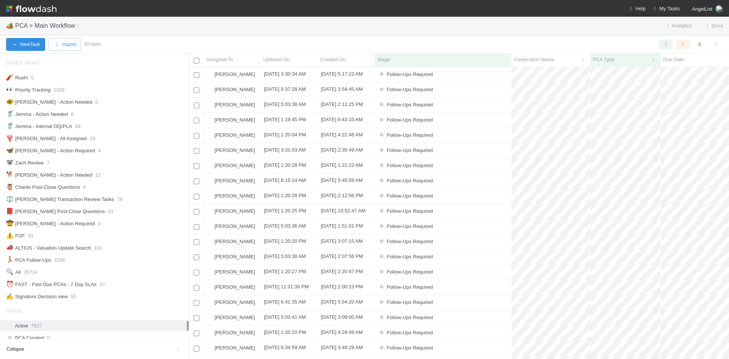
scroll to position [286, 535]
